Goal: Task Accomplishment & Management: Manage account settings

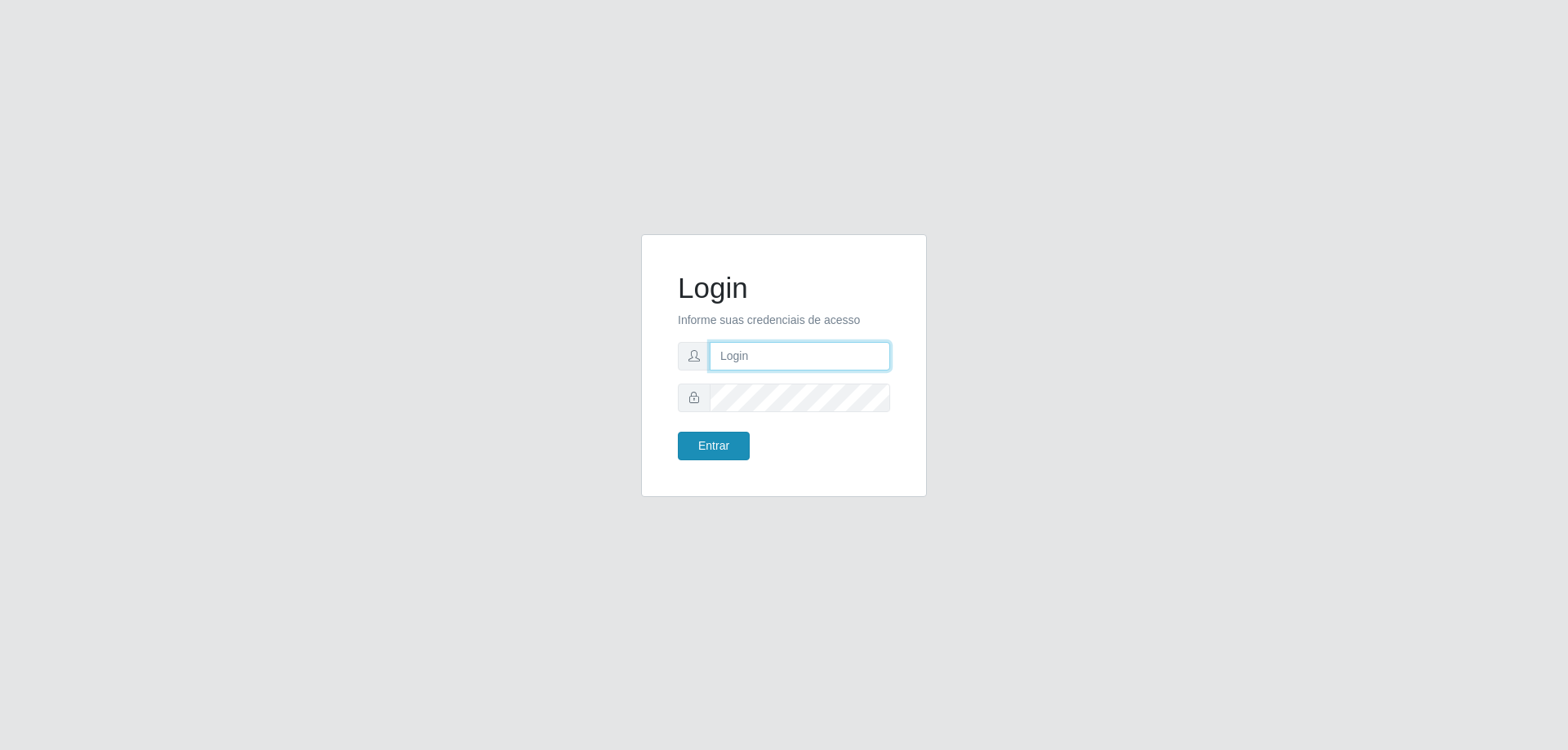
type input "[EMAIL_ADDRESS][DOMAIN_NAME]"
click at [717, 451] on button "Entrar" at bounding box center [714, 445] width 72 height 29
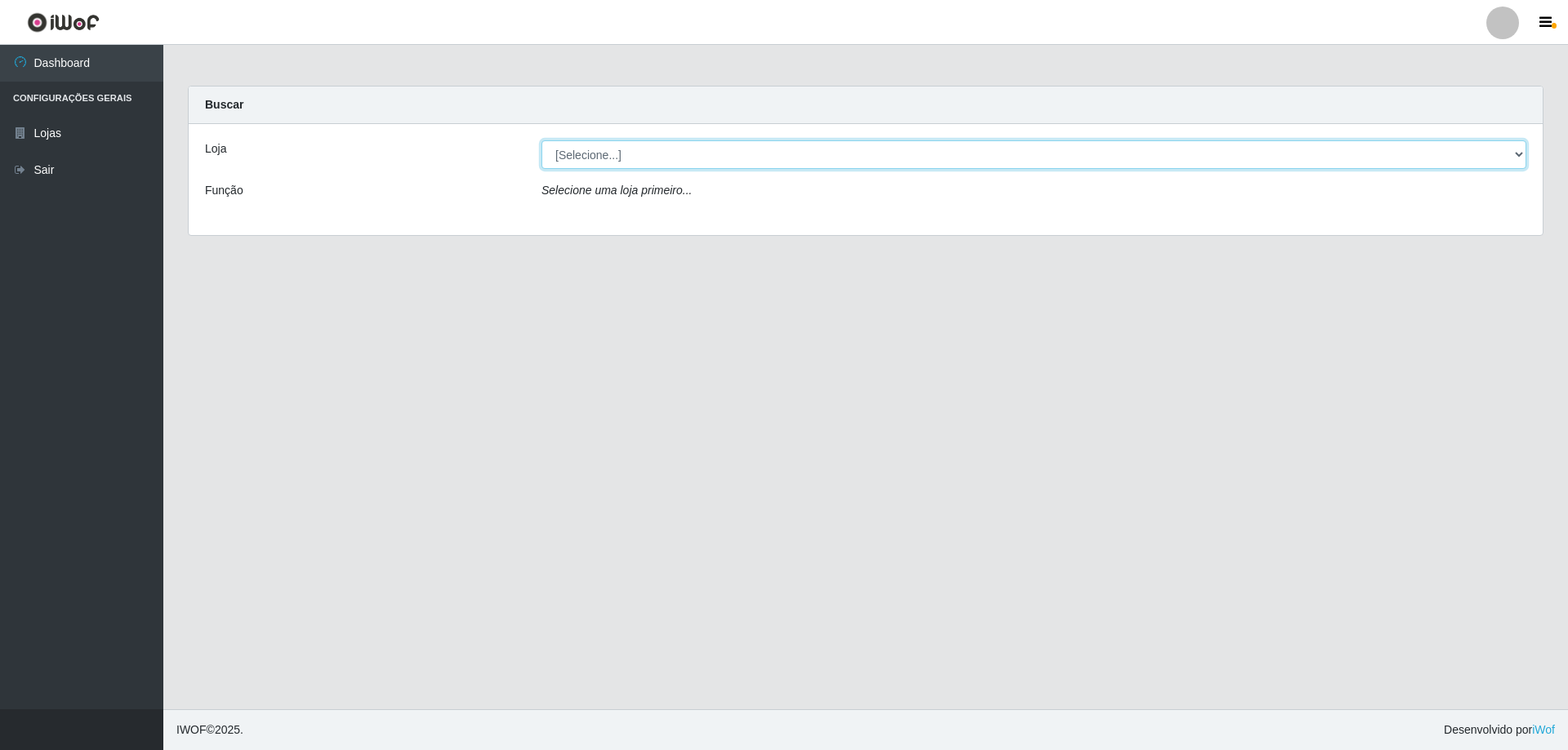
click at [737, 156] on select "[Selecione...] SuperShow Bis - [GEOGRAPHIC_DATA]" at bounding box center [1034, 154] width 985 height 29
select select "59"
click at [542, 140] on select "[Selecione...] SuperShow Bis - [GEOGRAPHIC_DATA]" at bounding box center [1034, 154] width 985 height 29
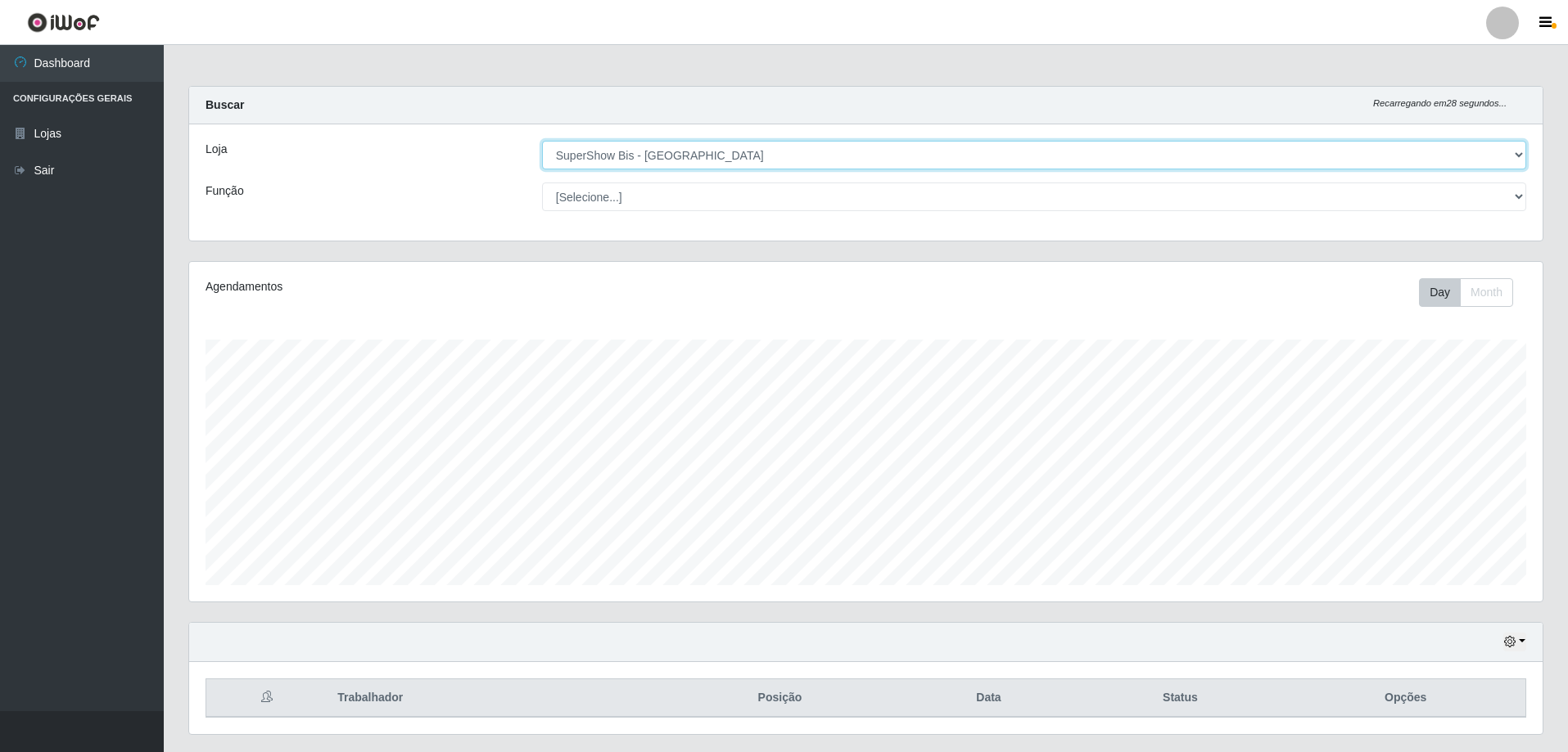
scroll to position [44, 0]
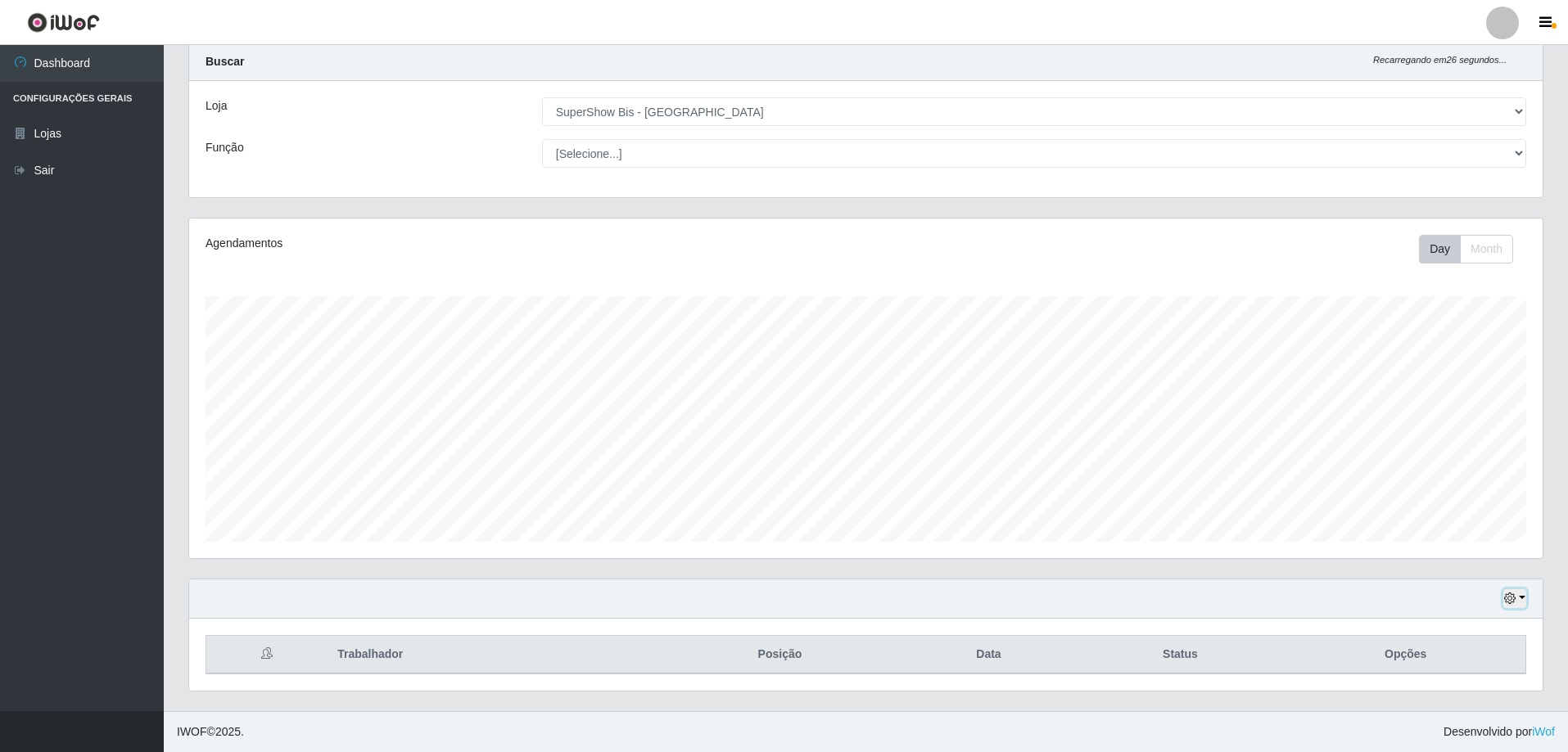
click at [1515, 595] on icon "button" at bounding box center [1510, 598] width 11 height 11
click at [1438, 467] on button "1 dia" at bounding box center [1461, 469] width 130 height 34
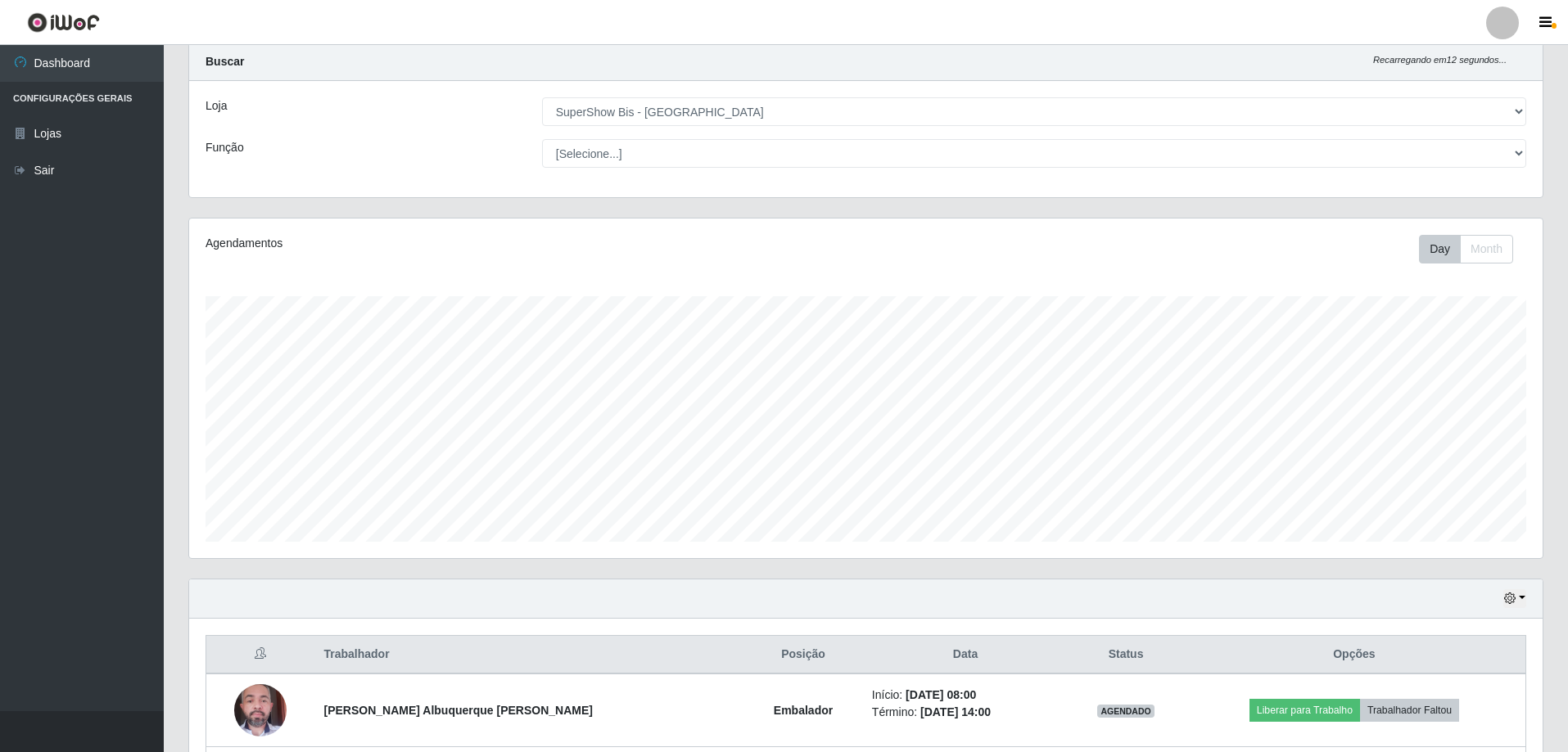
scroll to position [189, 0]
